Goal: Information Seeking & Learning: Learn about a topic

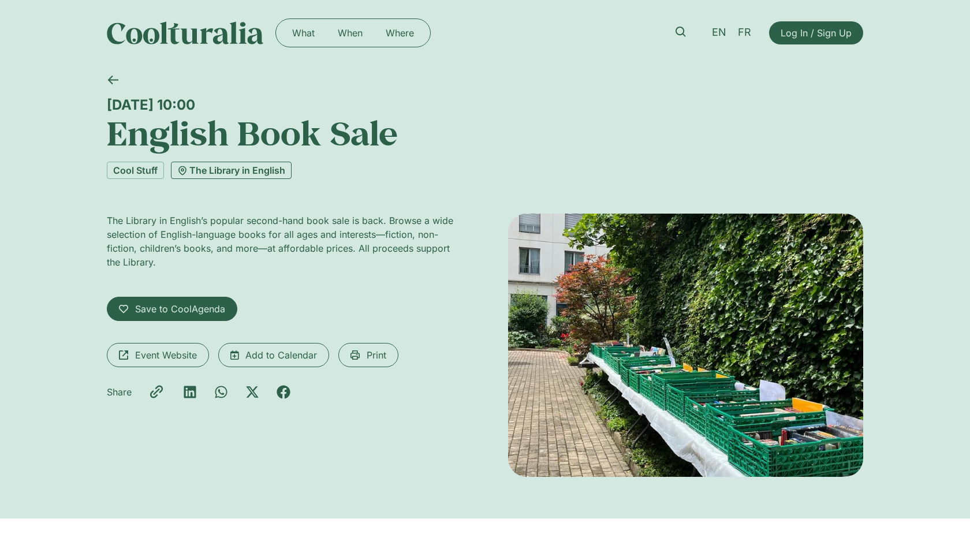
click at [271, 171] on link "The Library in English" at bounding box center [231, 170] width 121 height 17
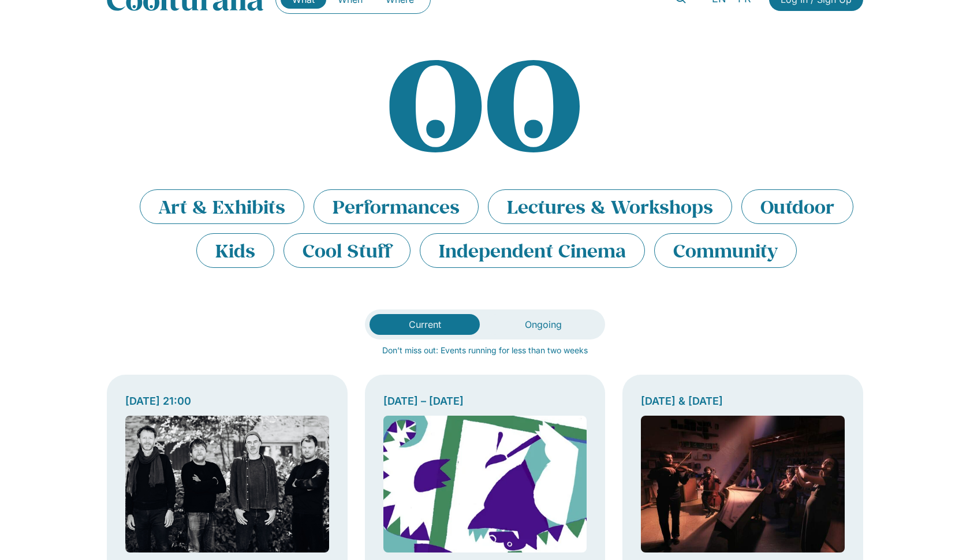
scroll to position [46, 0]
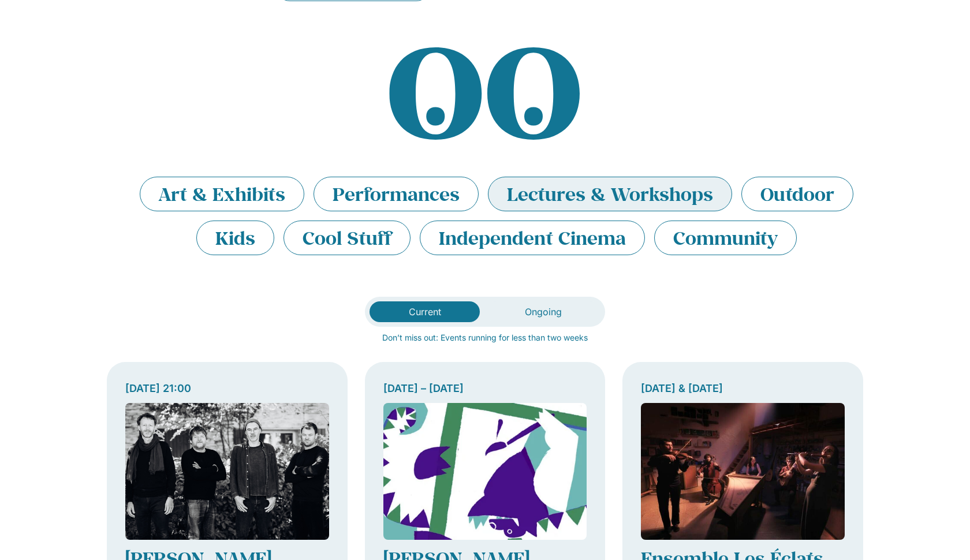
click at [663, 185] on li "Lectures & Workshops" at bounding box center [610, 194] width 244 height 35
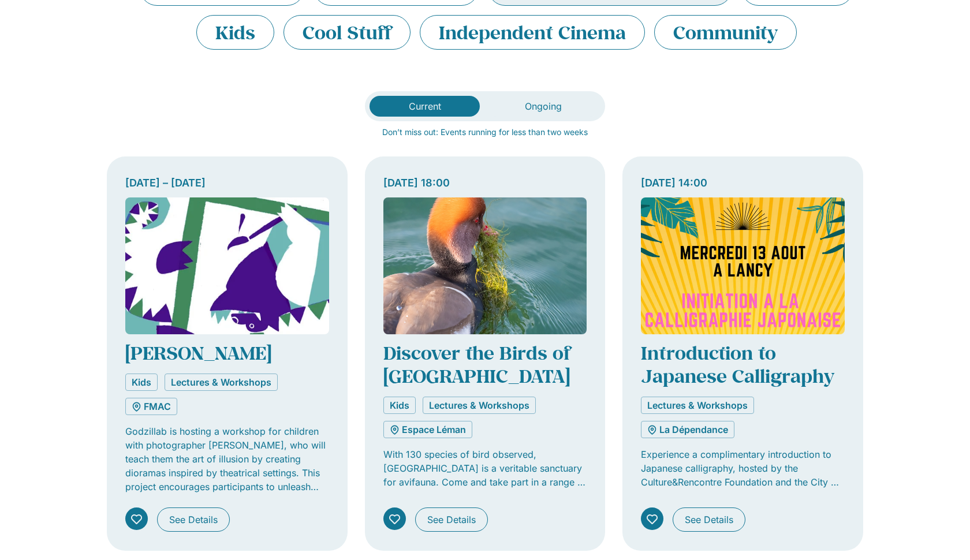
scroll to position [253, 0]
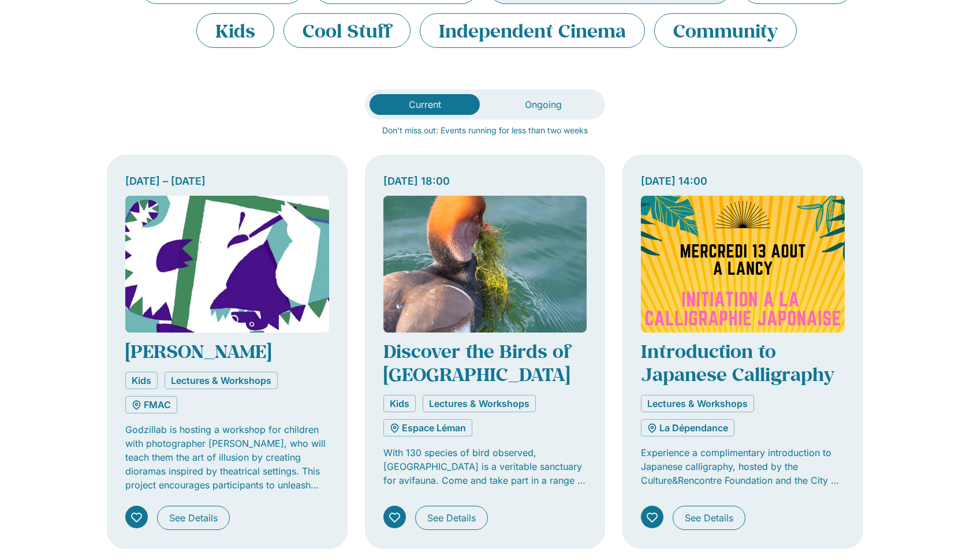
click at [893, 118] on div "Current Ongoing Don’t miss out: Events running for less than two weeks [DATE] –…" at bounding box center [485, 543] width 970 height 907
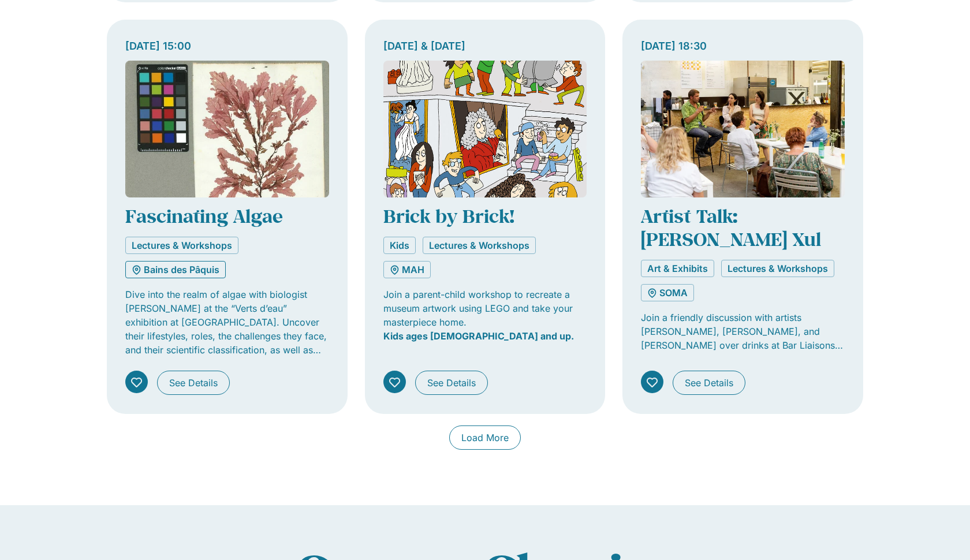
scroll to position [818, 0]
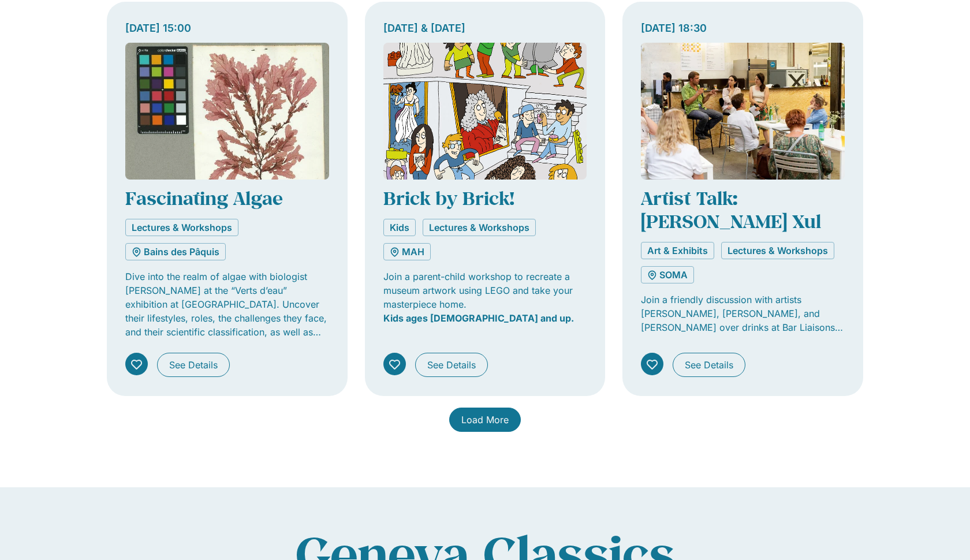
click at [495, 417] on span "Load More" at bounding box center [484, 420] width 47 height 14
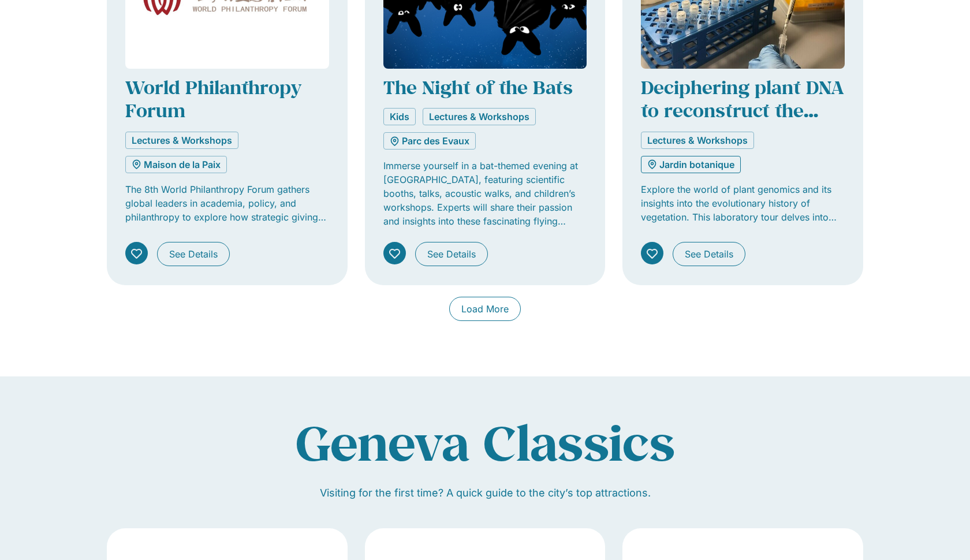
scroll to position [1753, 0]
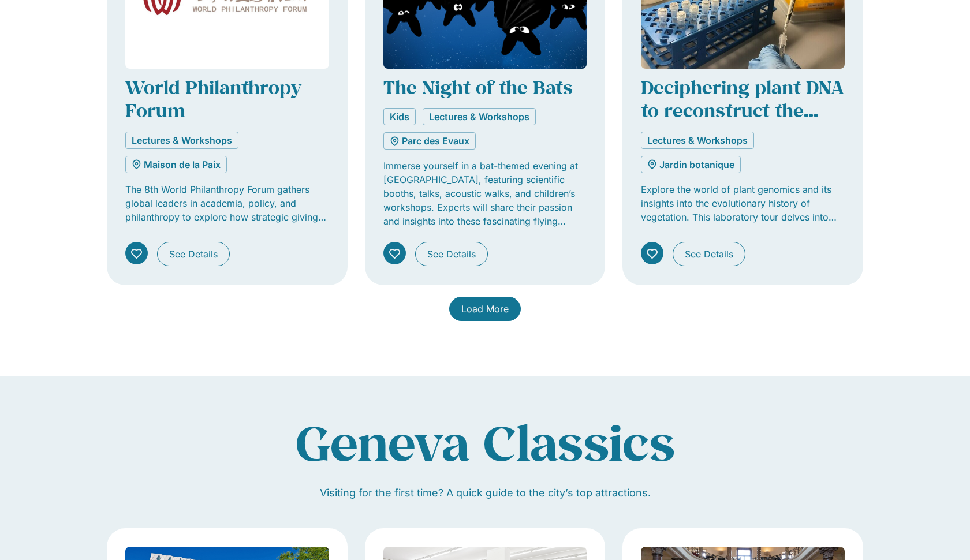
click at [485, 318] on link "Load More" at bounding box center [485, 309] width 72 height 24
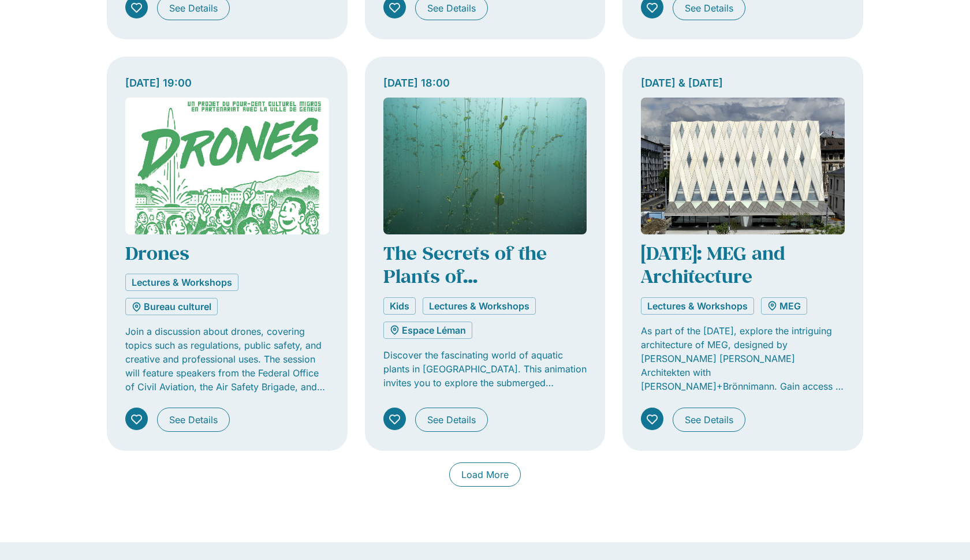
scroll to position [2410, 0]
click at [484, 478] on span "Load More" at bounding box center [484, 475] width 47 height 14
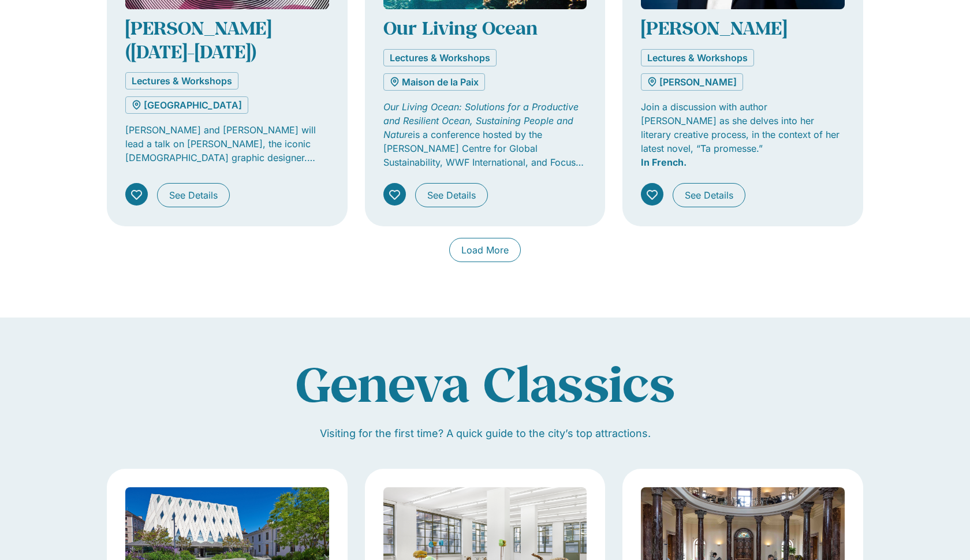
scroll to position [3460, 0]
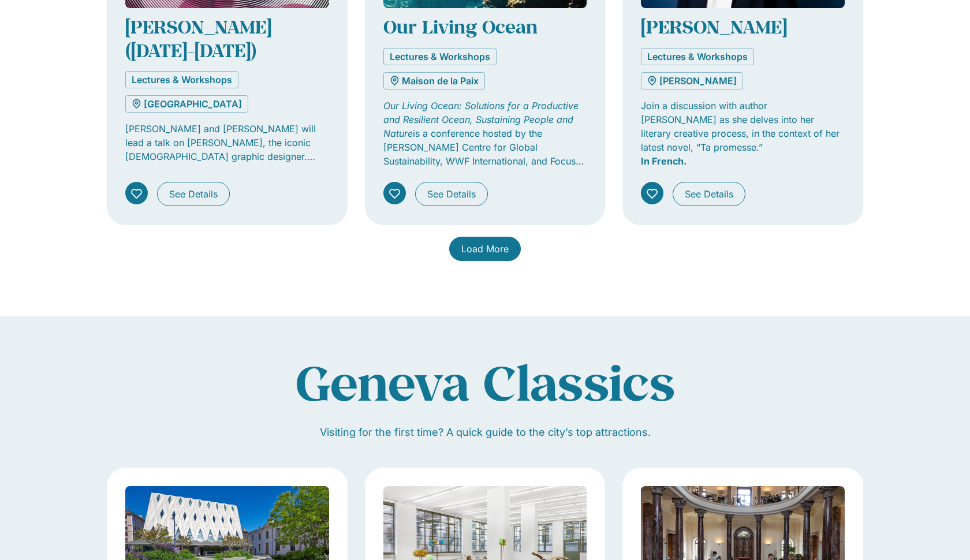
click at [509, 237] on link "Load More" at bounding box center [485, 249] width 72 height 24
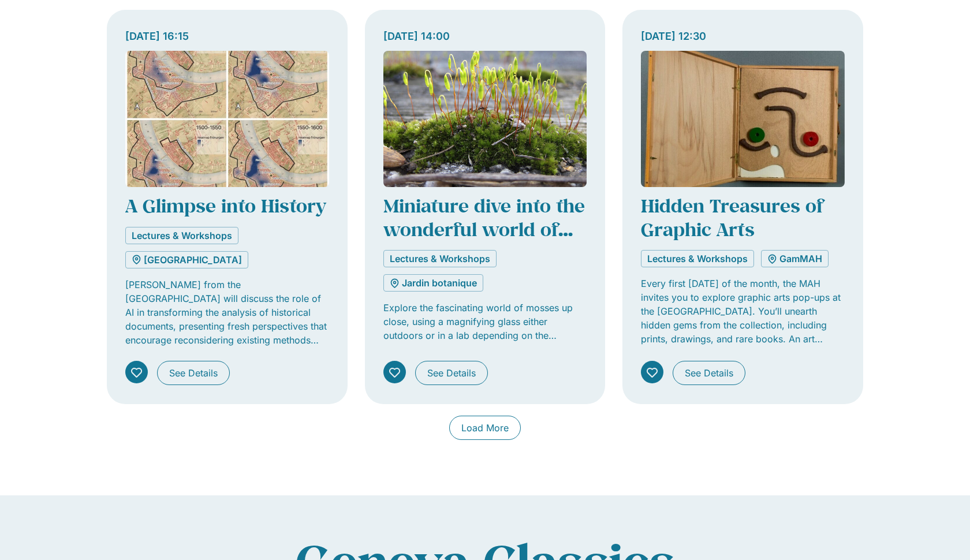
scroll to position [4104, 0]
click at [492, 427] on span "Load More" at bounding box center [484, 428] width 47 height 14
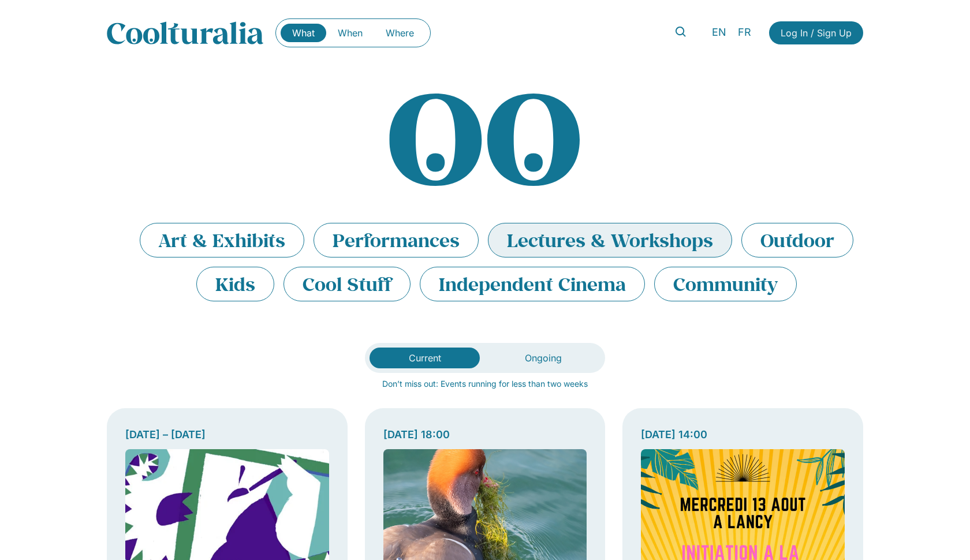
scroll to position [0, 0]
click at [368, 279] on li "Cool Stuff" at bounding box center [347, 284] width 127 height 35
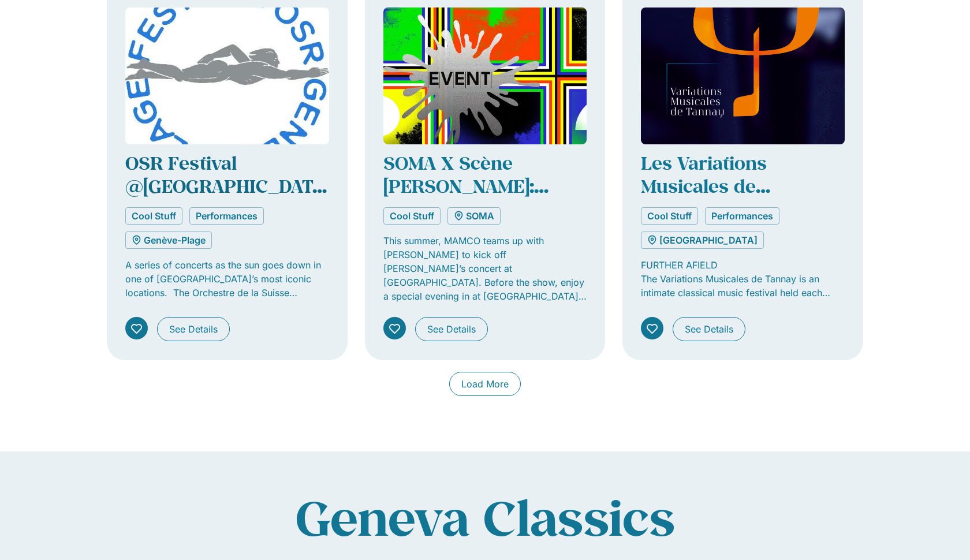
scroll to position [858, 0]
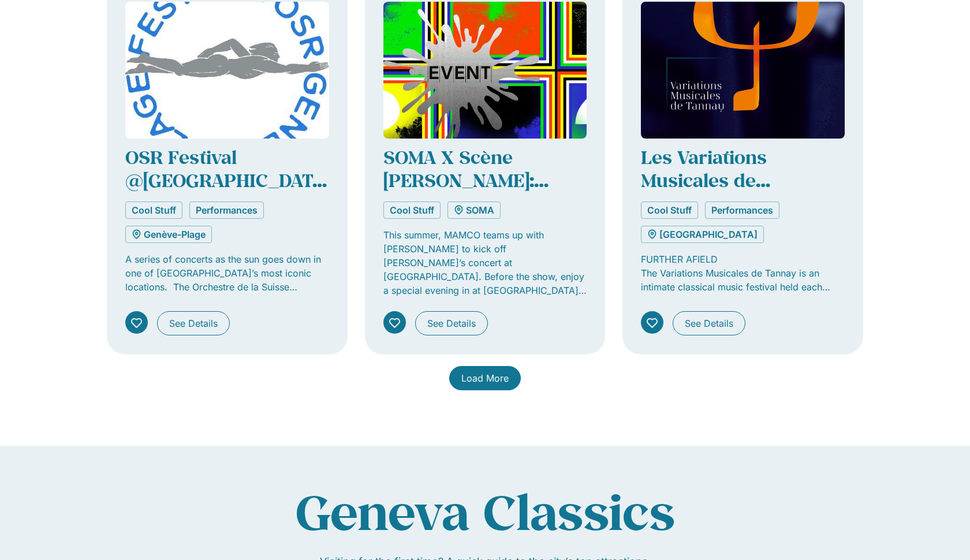
click at [489, 383] on link "Load More" at bounding box center [485, 378] width 72 height 24
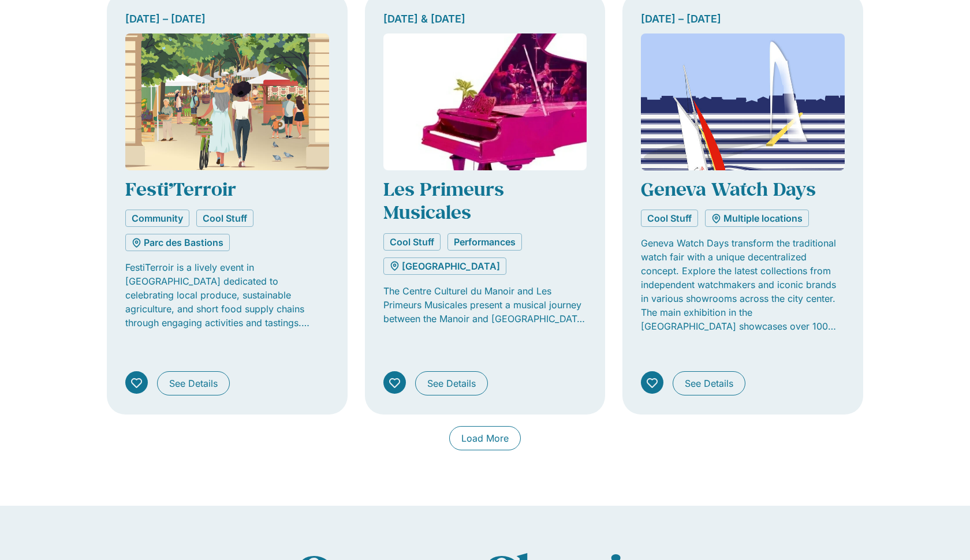
scroll to position [1723, 0]
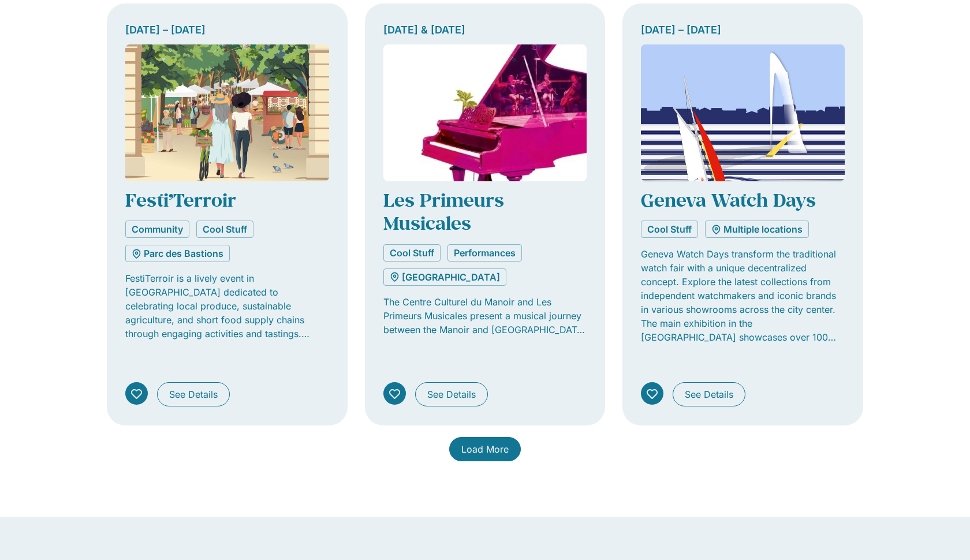
click at [513, 437] on link "Load More" at bounding box center [485, 449] width 72 height 24
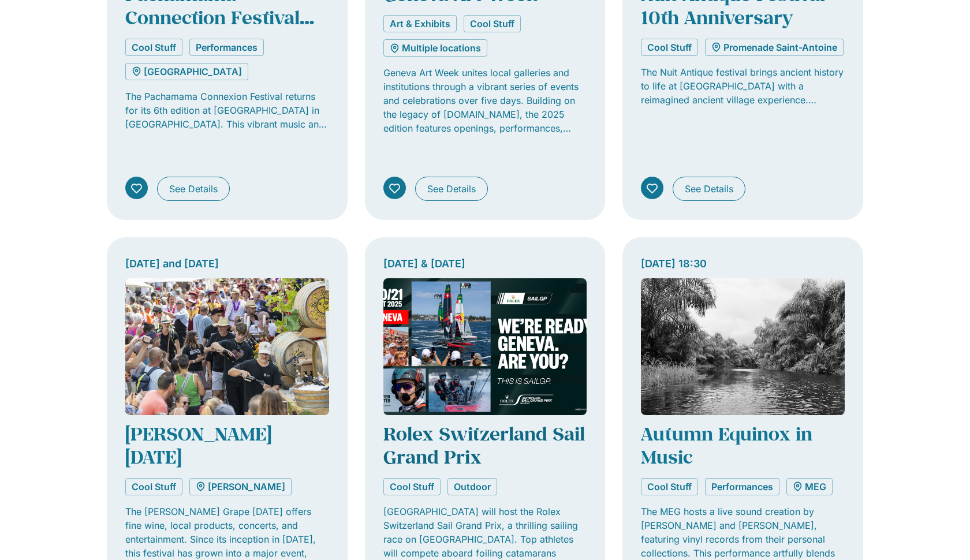
scroll to position [2371, 0]
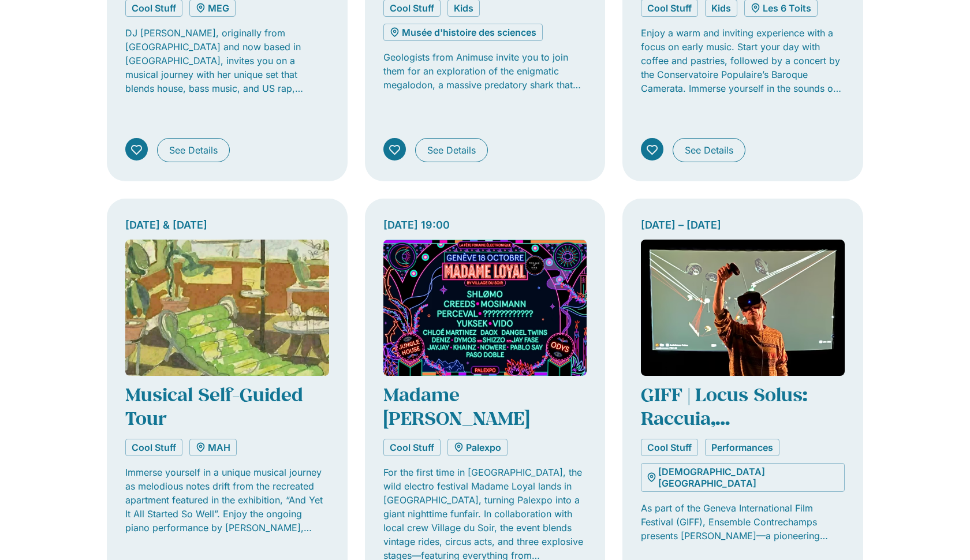
scroll to position [3319, 0]
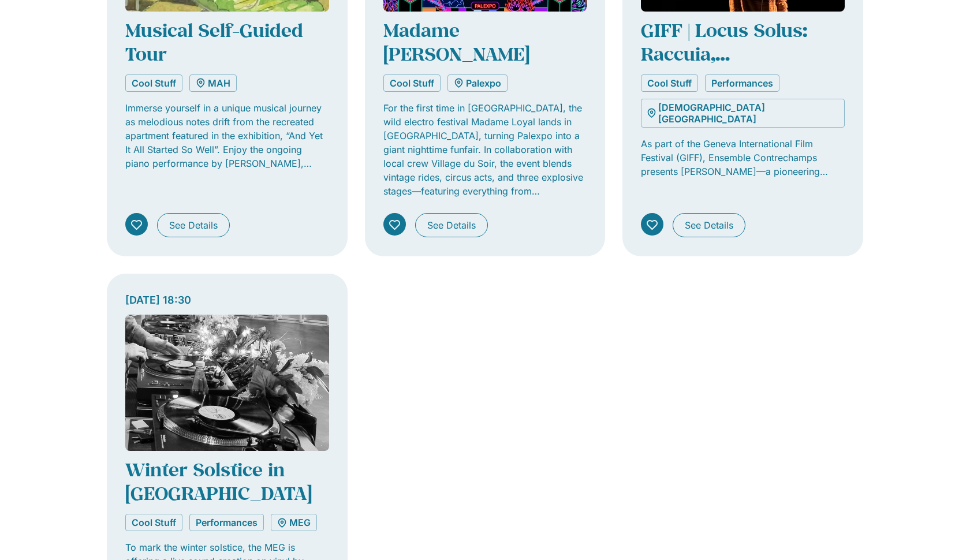
scroll to position [3651, 0]
